Goal: Information Seeking & Learning: Learn about a topic

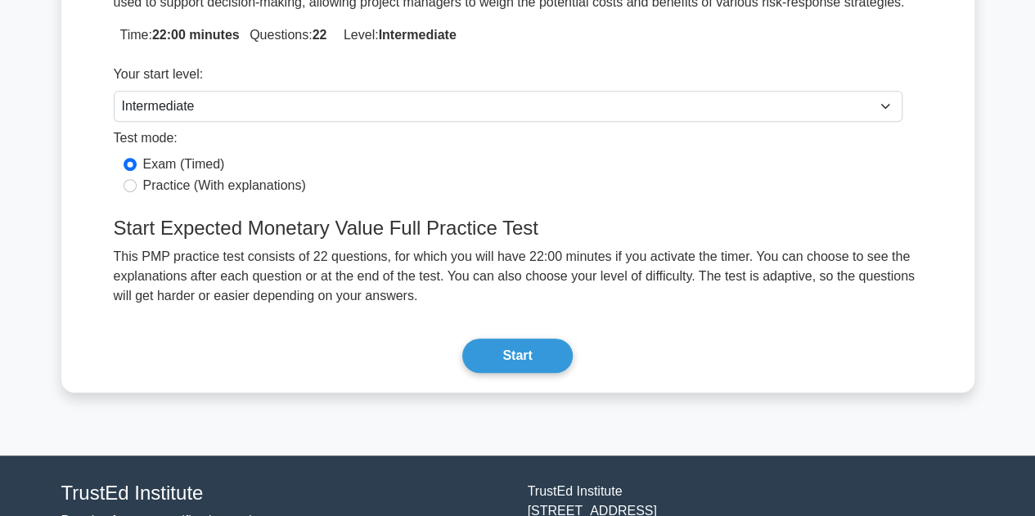
scroll to position [376, 0]
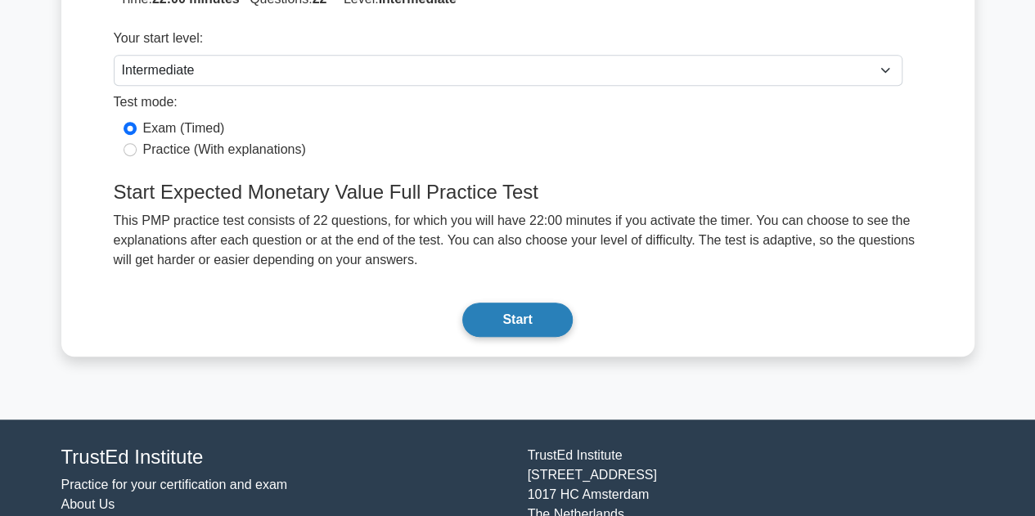
click at [530, 309] on button "Start" at bounding box center [517, 320] width 110 height 34
click at [205, 147] on label "Practice (With explanations)" at bounding box center [224, 150] width 163 height 20
click at [137, 147] on input "Practice (With explanations)" at bounding box center [130, 149] width 13 height 13
radio input "true"
click at [539, 316] on button "Start" at bounding box center [517, 320] width 110 height 34
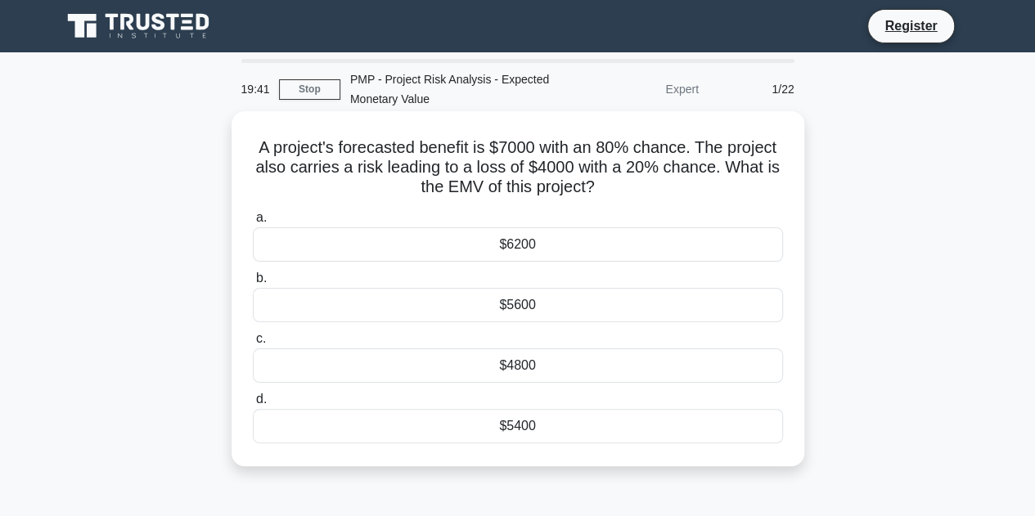
click at [509, 362] on div "$4800" at bounding box center [518, 366] width 530 height 34
click at [253, 344] on input "c. $4800" at bounding box center [253, 339] width 0 height 11
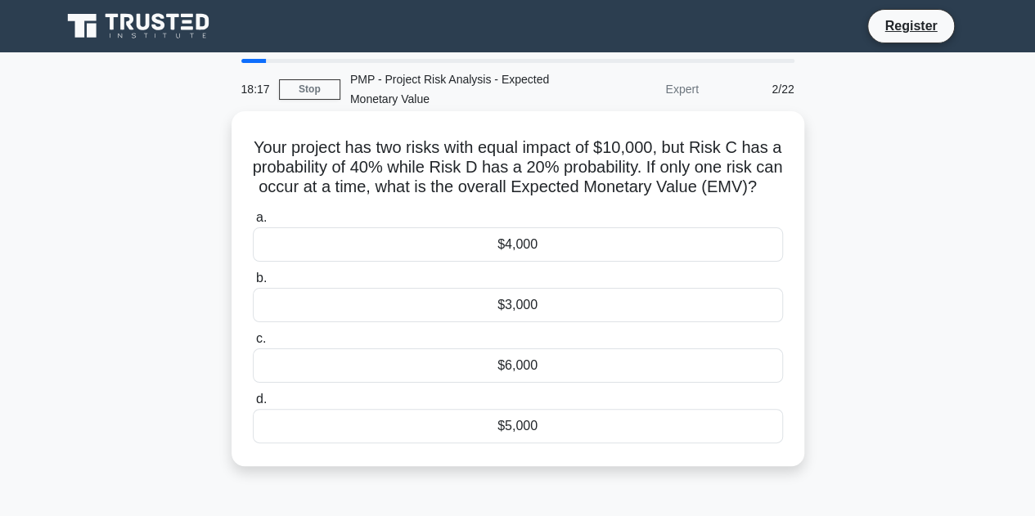
click at [525, 262] on div "$4,000" at bounding box center [518, 244] width 530 height 34
click at [253, 223] on input "a. $4,000" at bounding box center [253, 218] width 0 height 11
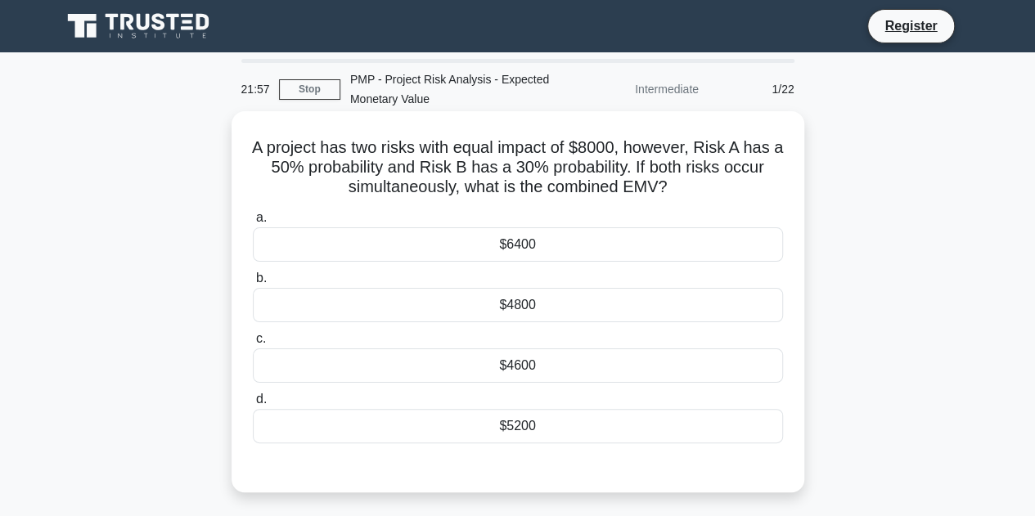
click at [527, 371] on div "$4600" at bounding box center [518, 366] width 530 height 34
click at [253, 344] on input "c. $4600" at bounding box center [253, 339] width 0 height 11
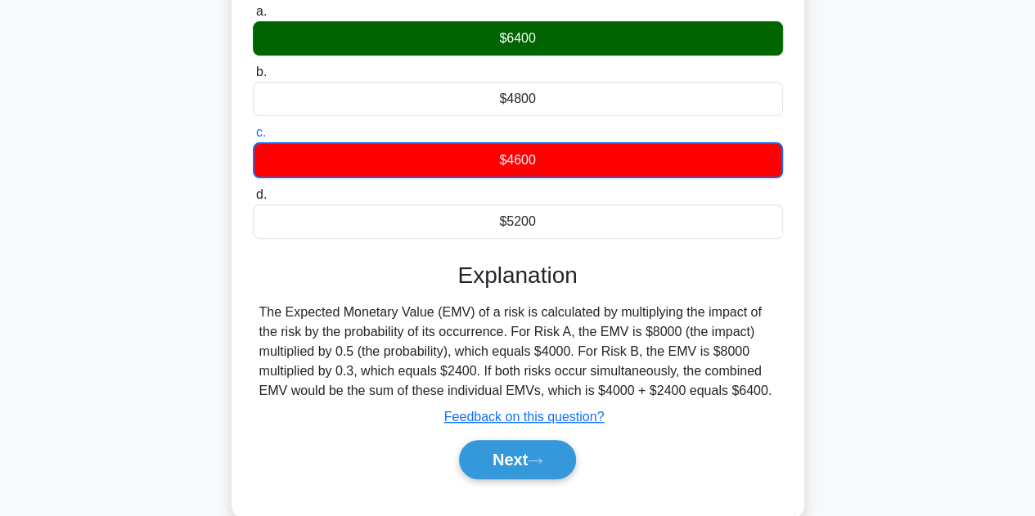
scroll to position [245, 0]
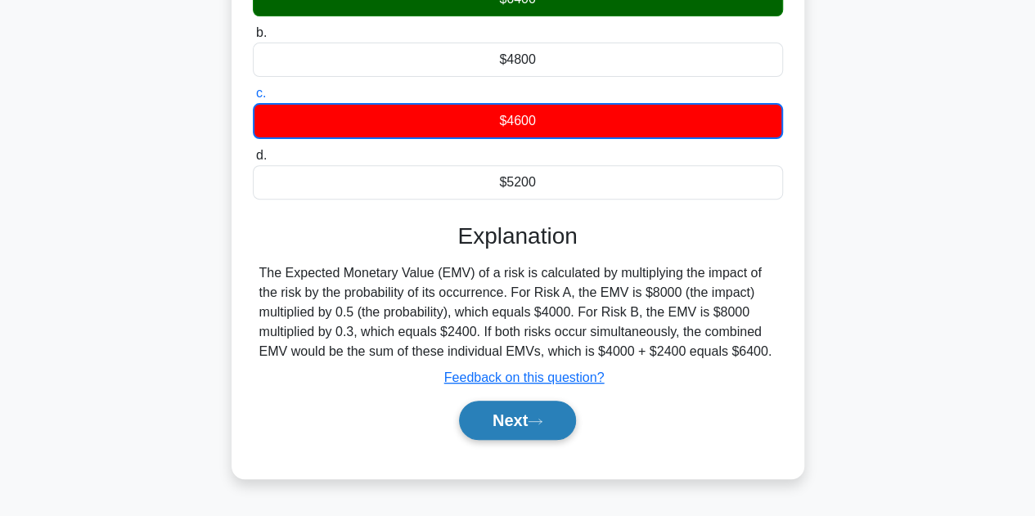
click at [520, 420] on button "Next" at bounding box center [517, 420] width 117 height 39
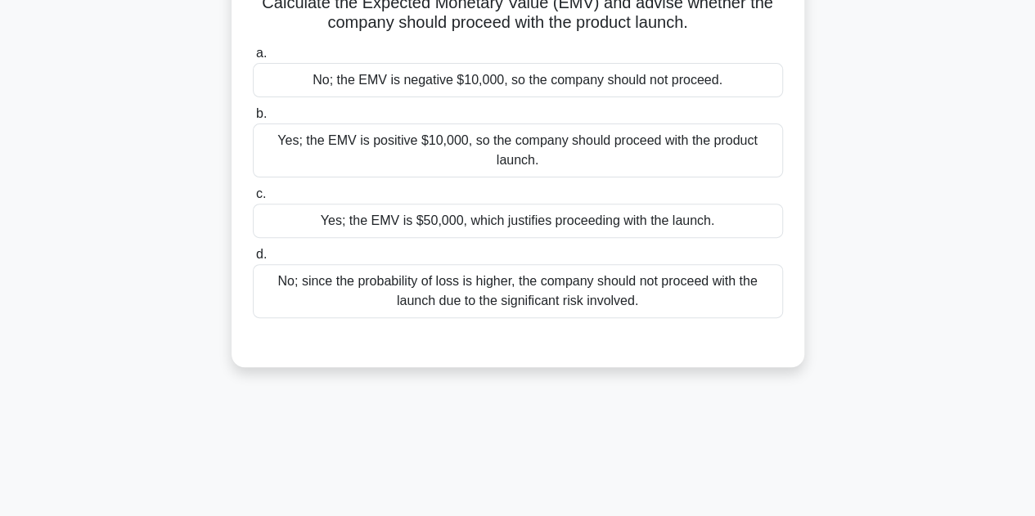
scroll to position [122, 0]
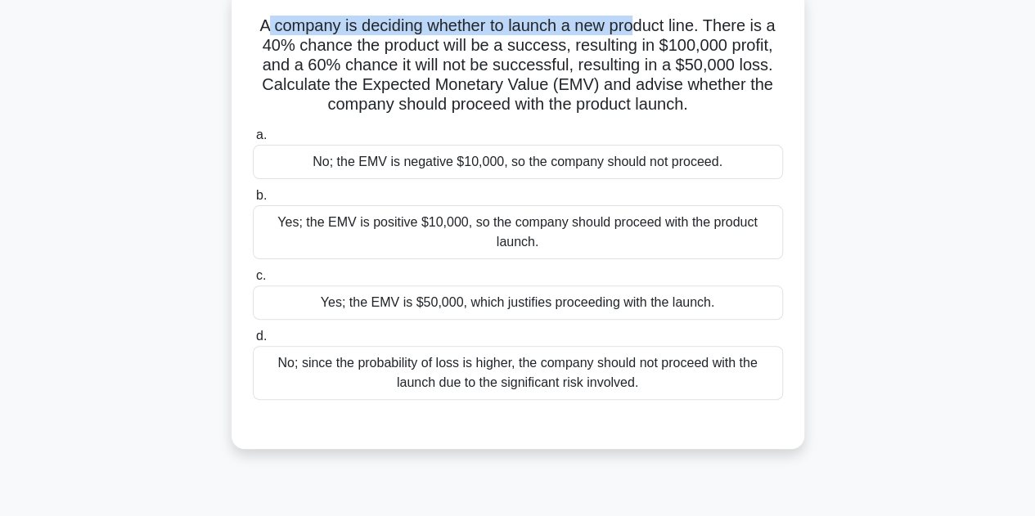
drag, startPoint x: 263, startPoint y: 27, endPoint x: 640, endPoint y: 30, distance: 376.4
click at [640, 30] on h5 "A company is deciding whether to launch a new product line. There is a 40% chan…" at bounding box center [518, 66] width 534 height 100
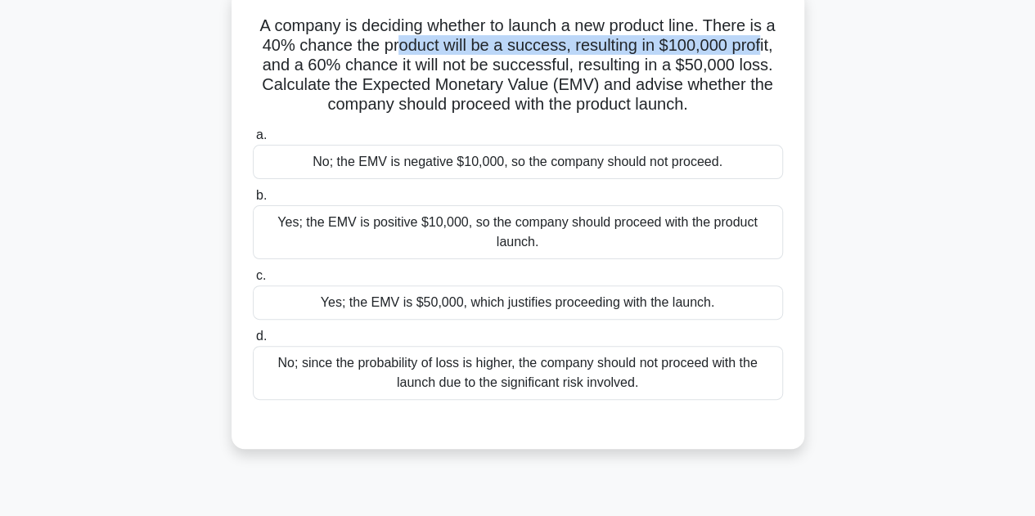
drag, startPoint x: 396, startPoint y: 52, endPoint x: 759, endPoint y: 48, distance: 363.3
click at [759, 48] on h5 "A company is deciding whether to launch a new product line. There is a 40% chan…" at bounding box center [518, 66] width 534 height 100
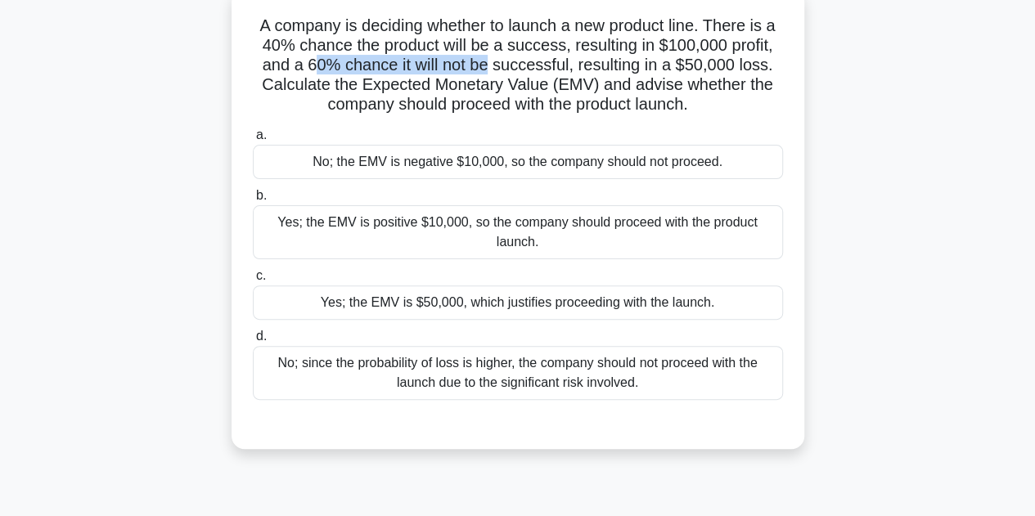
drag, startPoint x: 318, startPoint y: 68, endPoint x: 489, endPoint y: 70, distance: 171.0
click at [489, 70] on h5 "A company is deciding whether to launch a new product line. There is a 40% chan…" at bounding box center [518, 66] width 534 height 100
click at [444, 208] on div "Yes; the EMV is positive $10,000, so the company should proceed with the produc…" at bounding box center [518, 232] width 530 height 54
click at [253, 201] on input "b. Yes; the EMV is positive $10,000, so the company should proceed with the pro…" at bounding box center [253, 196] width 0 height 11
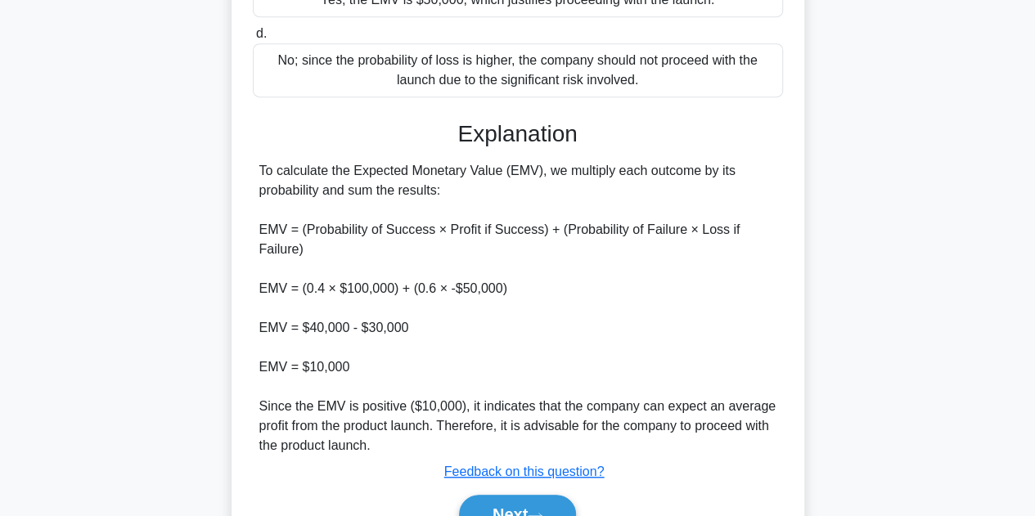
scroll to position [449, 0]
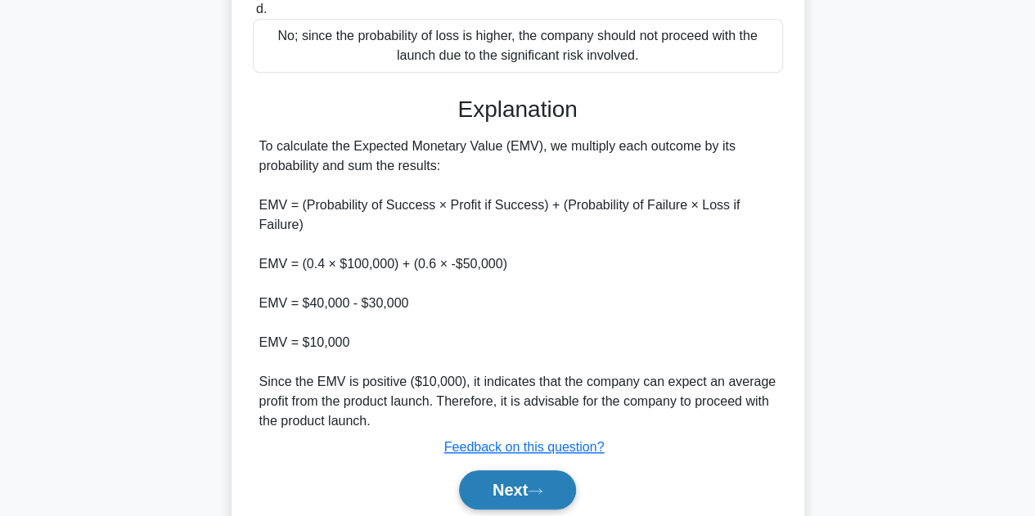
click at [516, 487] on button "Next" at bounding box center [517, 490] width 117 height 39
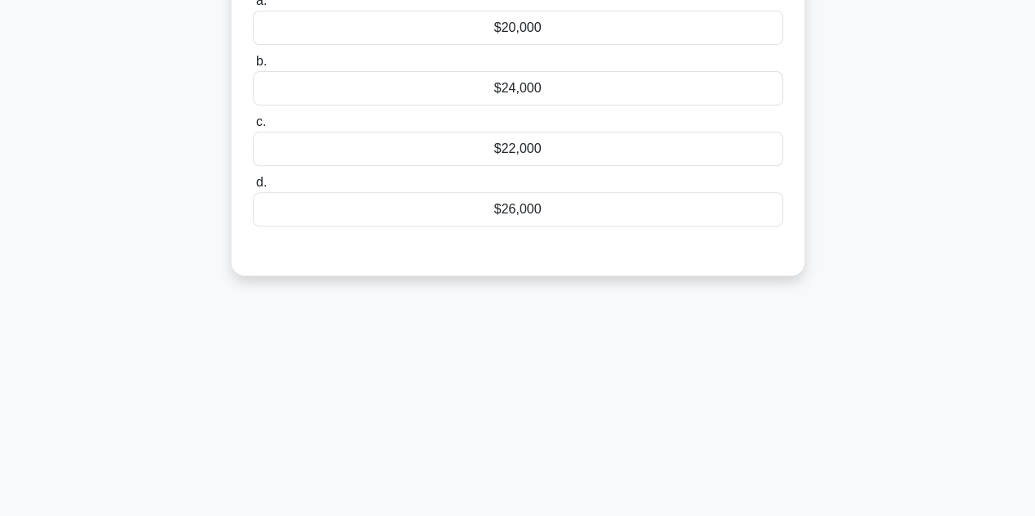
scroll to position [40, 0]
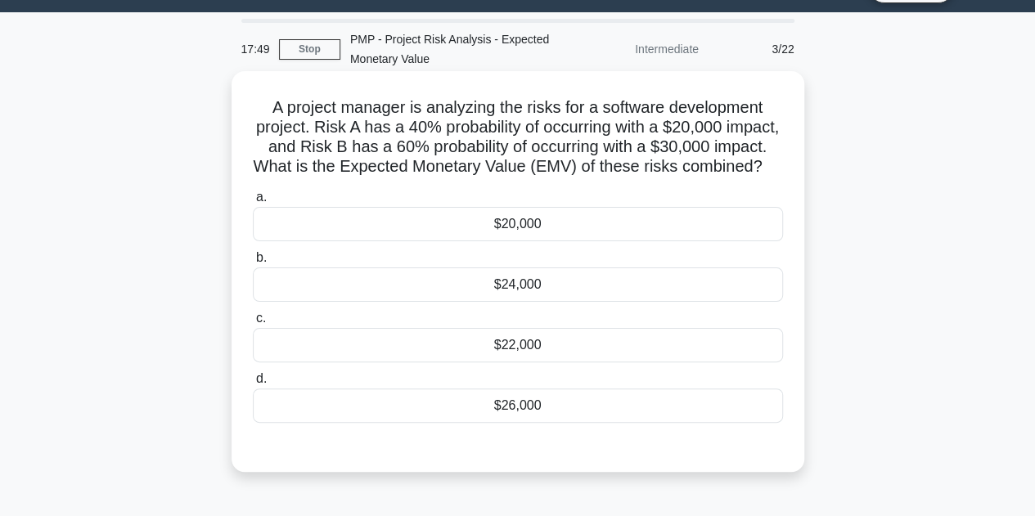
click at [559, 362] on div "$22,000" at bounding box center [518, 345] width 530 height 34
click at [253, 324] on input "c. $22,000" at bounding box center [253, 318] width 0 height 11
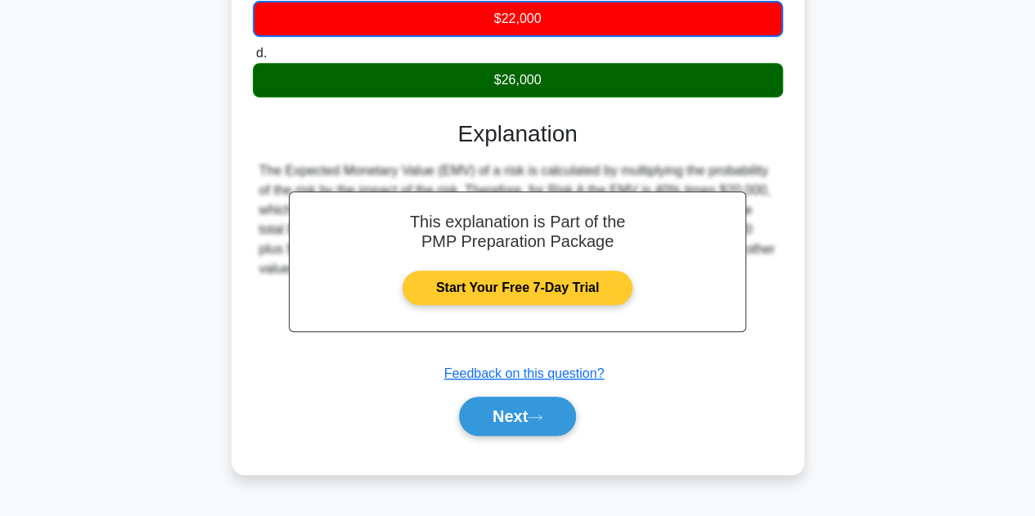
scroll to position [375, 0]
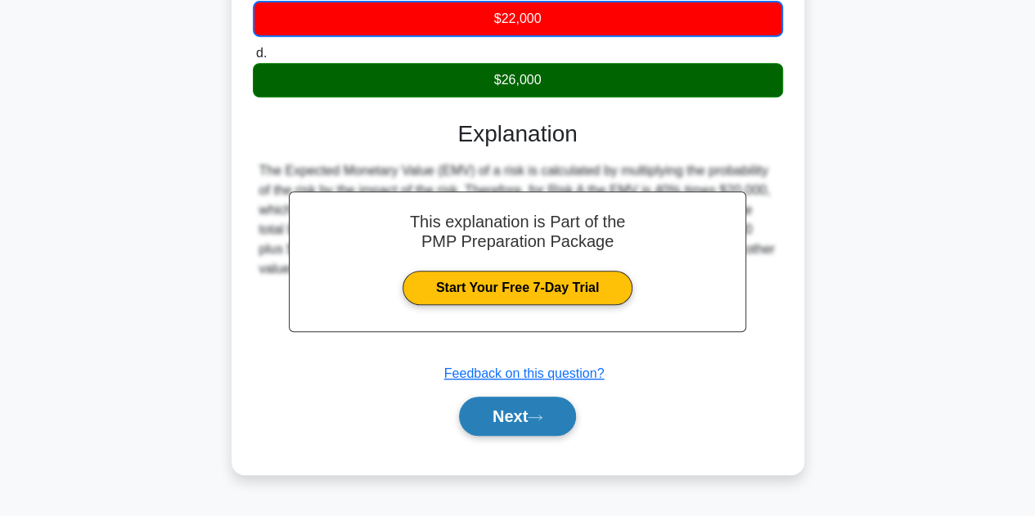
click at [542, 422] on icon at bounding box center [535, 417] width 15 height 9
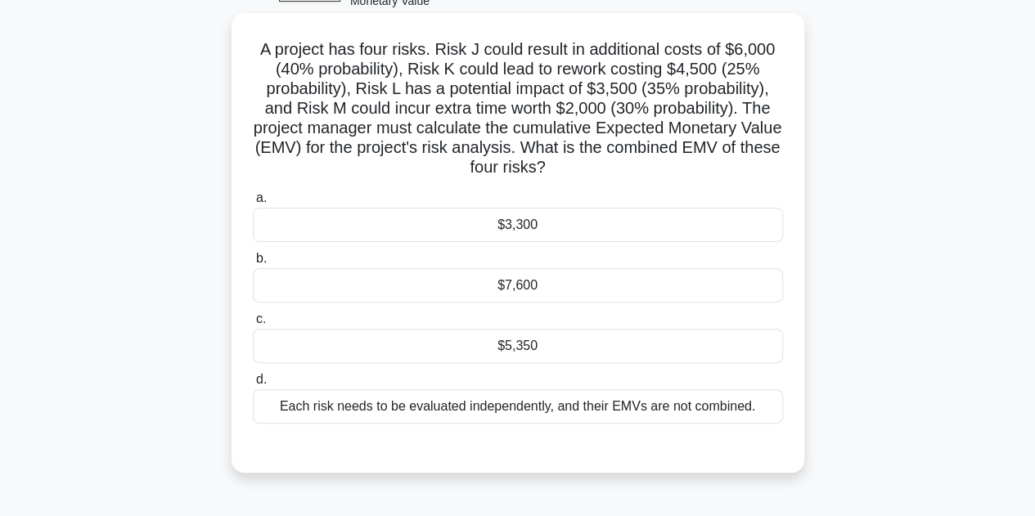
scroll to position [0, 0]
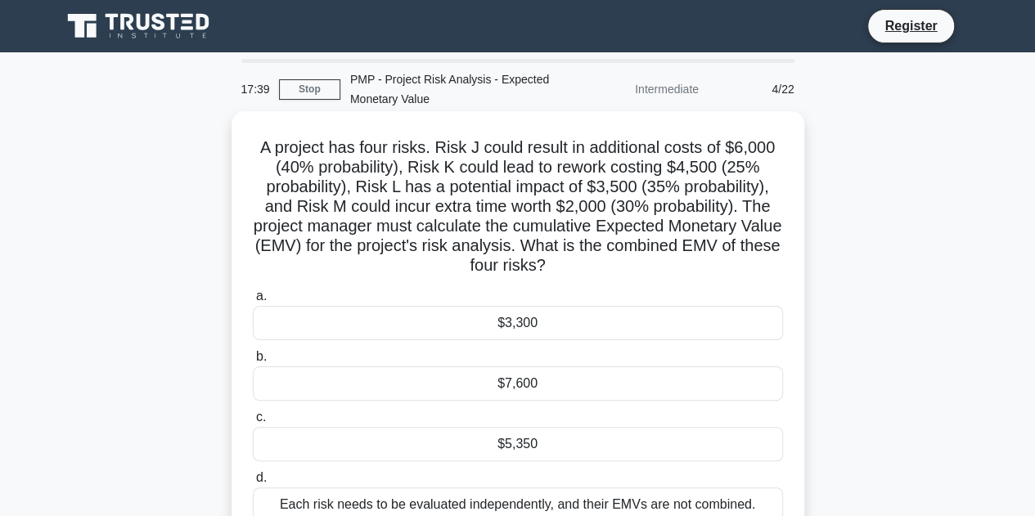
click at [544, 393] on div "$7,600" at bounding box center [518, 384] width 530 height 34
click at [253, 362] on input "b. $7,600" at bounding box center [253, 357] width 0 height 11
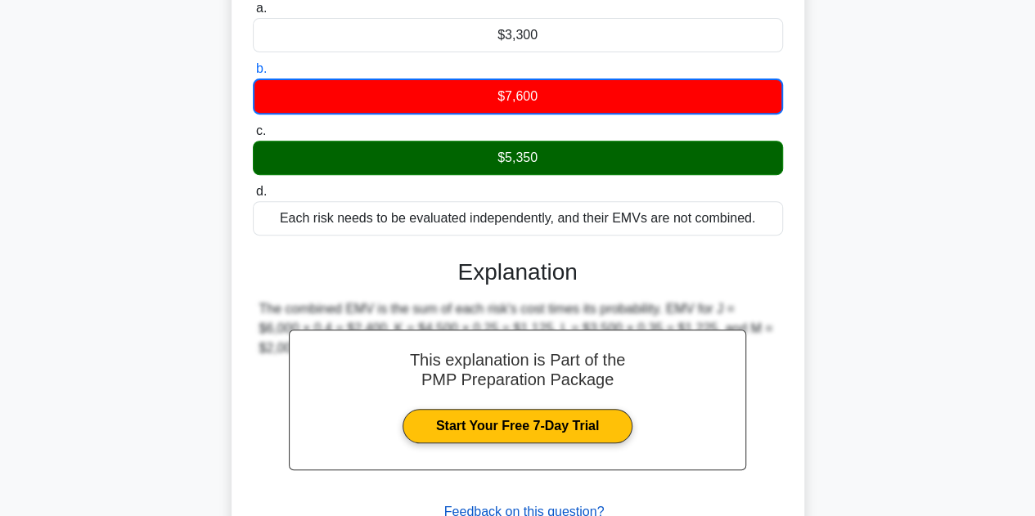
scroll to position [414, 0]
